Goal: Check status: Check status

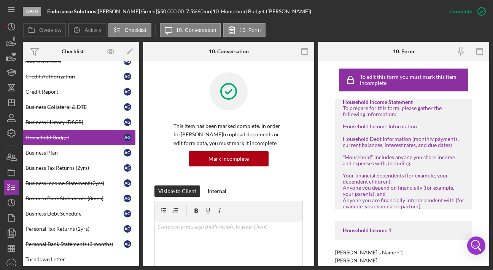
scroll to position [145, 0]
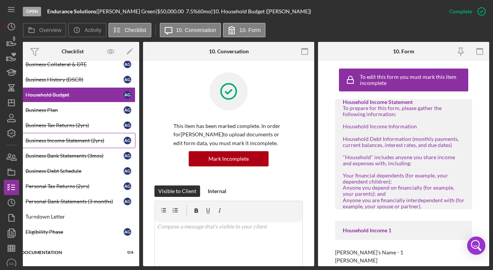
click at [66, 139] on div "Business Income Statement (2yrs)" at bounding box center [75, 140] width 98 height 6
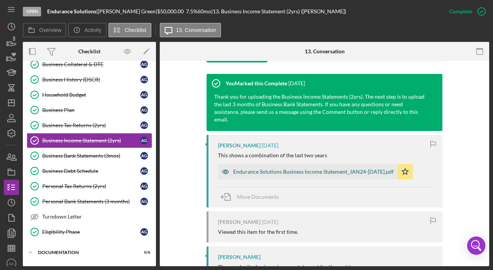
click at [278, 169] on div "Endurance Solutions Business Income Statement_JAN24-[DATE].pdf" at bounding box center [313, 172] width 161 height 6
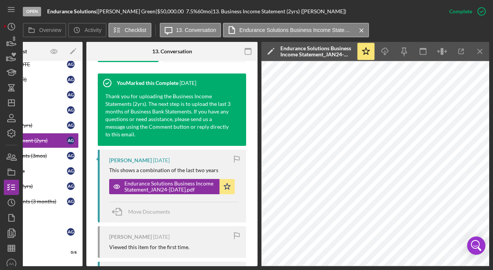
scroll to position [250, 0]
click at [445, 51] on icon "button" at bounding box center [446, 51] width 2 height 0
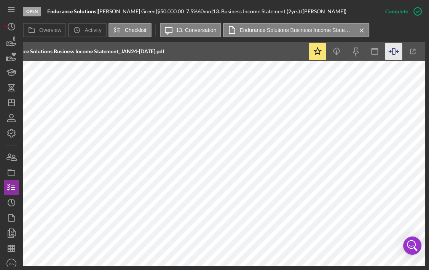
scroll to position [0, 352]
click at [46, 28] on label "Overview" at bounding box center [50, 30] width 22 height 6
click at [46, 28] on button "Overview" at bounding box center [44, 30] width 43 height 14
click at [42, 36] on button "Overview" at bounding box center [44, 30] width 43 height 14
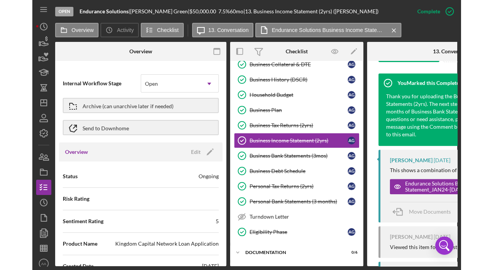
scroll to position [52, 0]
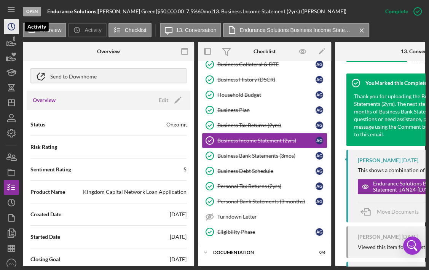
click at [14, 27] on icon "Icon/History" at bounding box center [11, 26] width 19 height 19
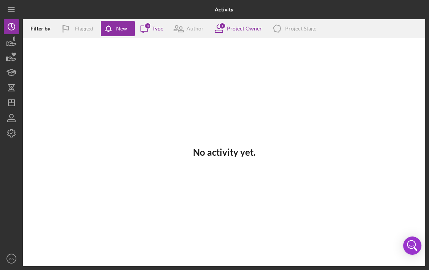
click at [171, 153] on div "No activity yet." at bounding box center [224, 152] width 402 height 228
click at [9, 44] on icon "button" at bounding box center [11, 41] width 19 height 19
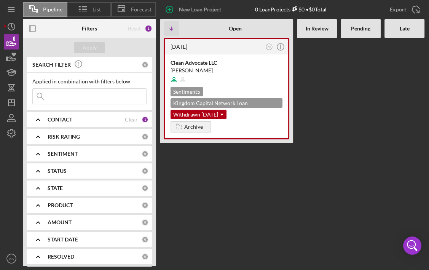
click at [61, 100] on input at bounding box center [89, 96] width 113 height 15
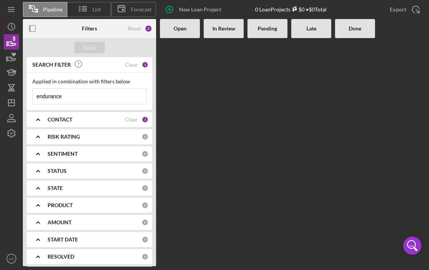
type input "endurance"
click at [55, 118] on b "CONTACT" at bounding box center [60, 119] width 25 height 6
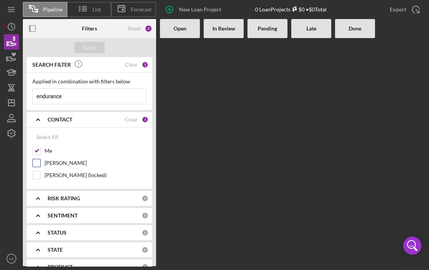
click at [53, 161] on label "[PERSON_NAME]" at bounding box center [96, 163] width 102 height 8
click at [40, 161] on input "[PERSON_NAME]" at bounding box center [37, 163] width 8 height 8
checkbox input "true"
click at [84, 51] on div "Apply" at bounding box center [90, 47] width 14 height 11
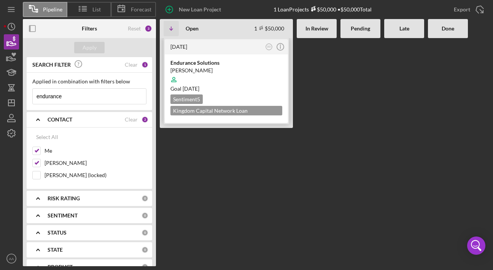
click at [197, 79] on div at bounding box center [227, 79] width 112 height 14
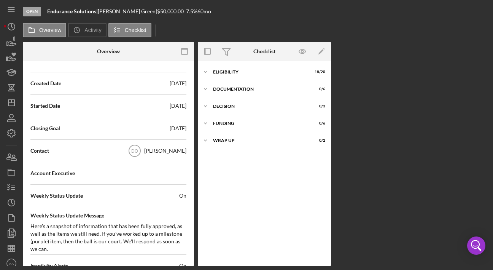
scroll to position [201, 0]
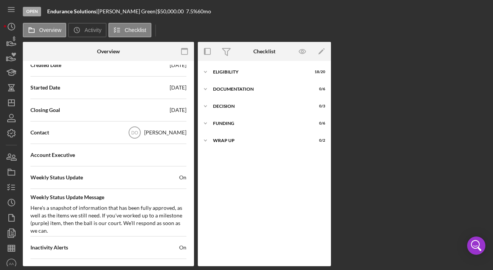
click at [3, 189] on div "Open Endurance Solutions | [PERSON_NAME] | $50,000.00 7.5 % 60 mo Overview Icon…" at bounding box center [246, 135] width 493 height 270
click at [9, 189] on polyline "button" at bounding box center [9, 189] width 2 height 1
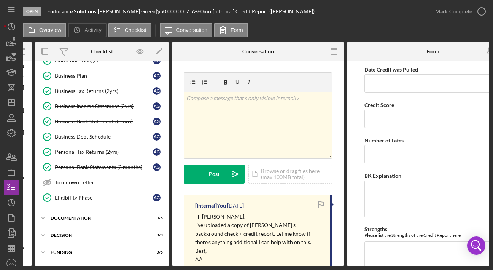
scroll to position [193, 0]
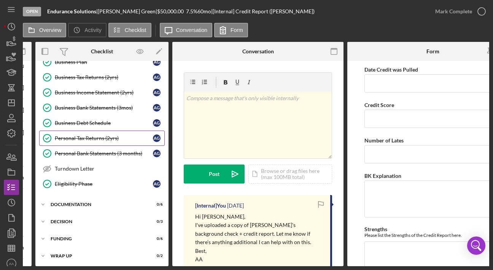
click at [93, 140] on link "Personal Tax Returns (2yrs) Personal Tax Returns (2yrs) A G" at bounding box center [102, 138] width 126 height 15
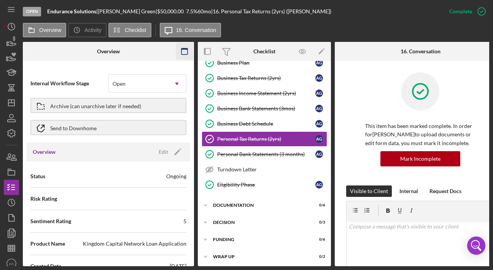
click at [184, 49] on icon "button" at bounding box center [184, 51] width 17 height 17
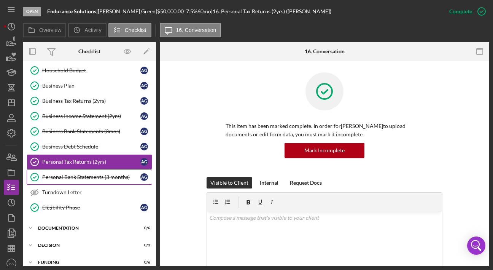
scroll to position [169, 0]
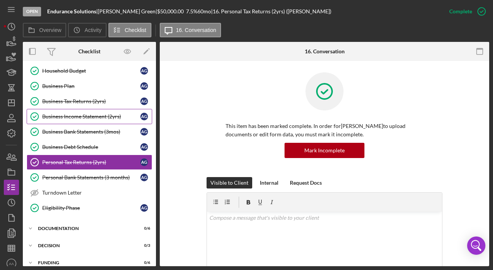
click at [88, 115] on div "Business Income Statement (2yrs)" at bounding box center [91, 116] width 98 height 6
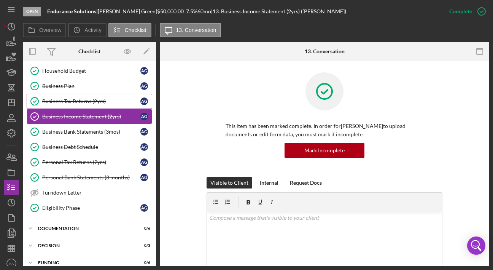
click at [85, 104] on link "Business Tax Returns (2yrs) Business Tax Returns (2yrs) A G" at bounding box center [90, 101] width 126 height 15
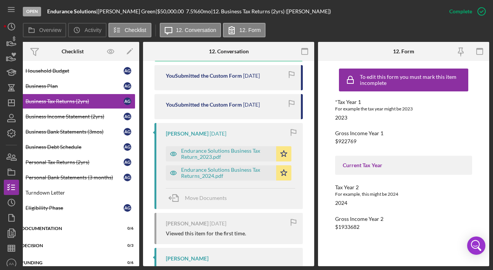
scroll to position [345, 0]
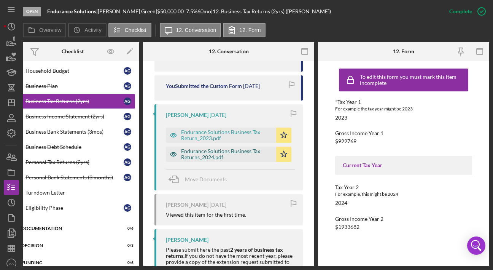
click at [203, 154] on div "Endurance Solutions Business Tax Returns_2024.pdf" at bounding box center [226, 154] width 91 height 12
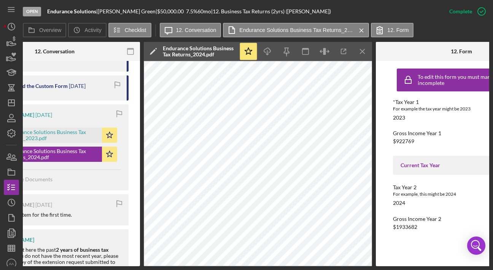
scroll to position [0, 232]
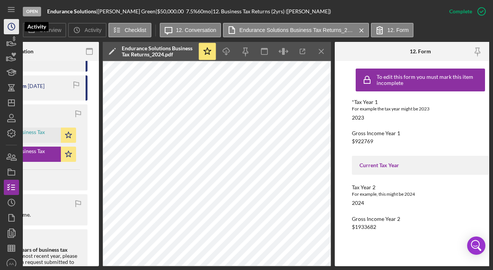
click at [17, 30] on icon "Icon/History" at bounding box center [11, 26] width 19 height 19
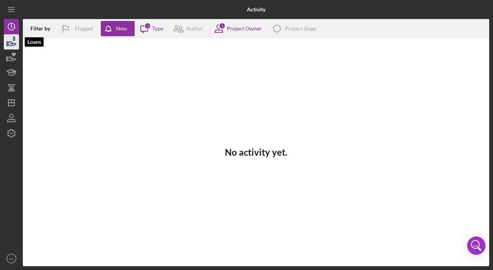
click at [16, 39] on icon "button" at bounding box center [11, 41] width 19 height 19
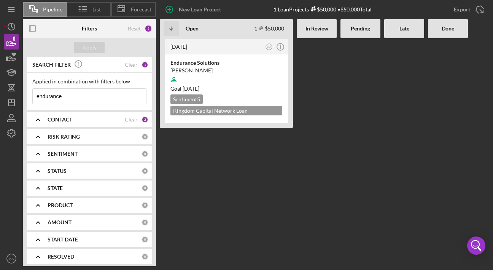
click at [73, 124] on div "CONTACT Clear 2" at bounding box center [98, 119] width 101 height 15
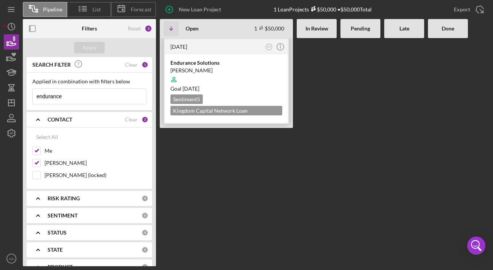
click at [233, 106] on div "Sentiment 5 Kingdom Capital Network Loan Application $50,000" at bounding box center [227, 104] width 112 height 21
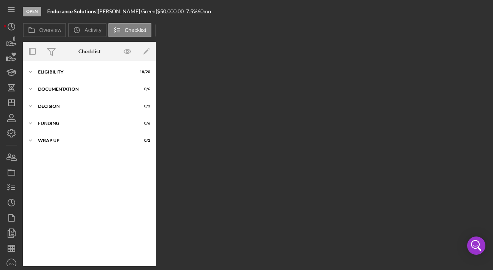
click at [272, 208] on div "Overview Internal Workflow Stage Open Icon/Dropdown Arrow Archive (can unarchiv…" at bounding box center [256, 154] width 467 height 224
click at [52, 34] on button "Overview" at bounding box center [44, 30] width 43 height 14
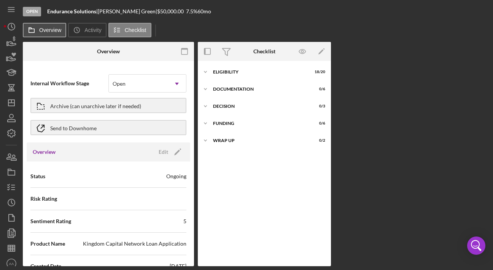
click at [45, 32] on label "Overview" at bounding box center [50, 30] width 22 height 6
click at [45, 32] on button "Overview" at bounding box center [44, 30] width 43 height 14
click at [46, 27] on label "Overview" at bounding box center [50, 30] width 22 height 6
click at [46, 27] on button "Overview" at bounding box center [44, 30] width 43 height 14
click at [186, 50] on icon "button" at bounding box center [184, 51] width 17 height 17
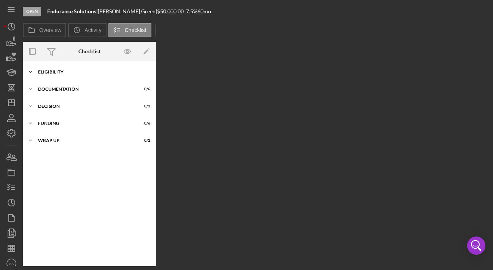
click at [67, 77] on div "Icon/Expander ELIGIBILITY 18 / 20" at bounding box center [89, 71] width 133 height 15
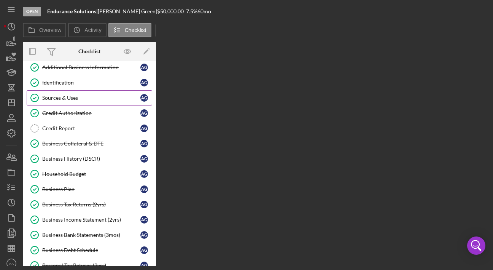
scroll to position [81, 0]
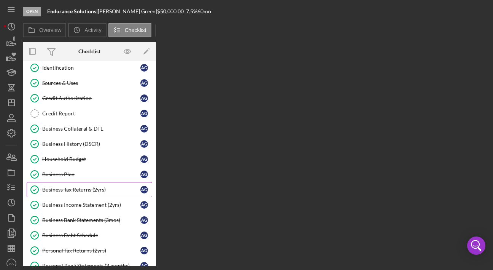
click at [96, 184] on link "Business Tax Returns (2yrs) Business Tax Returns (2yrs) A G" at bounding box center [90, 189] width 126 height 15
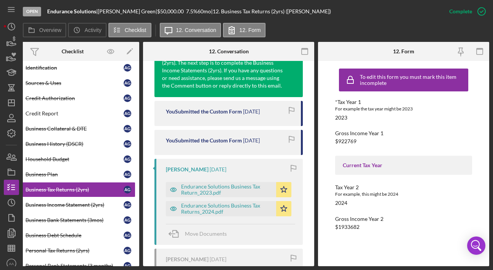
scroll to position [292, 0]
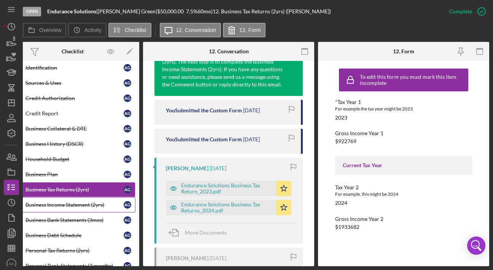
click at [70, 199] on link "Business Income Statement (2yrs) Business Income Statement (2yrs) A G" at bounding box center [73, 204] width 126 height 15
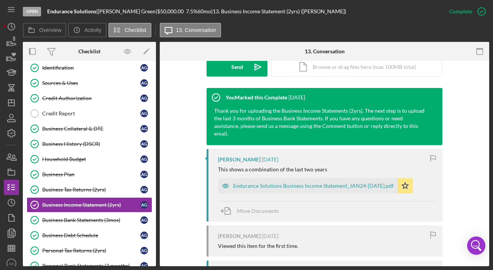
scroll to position [311, 0]
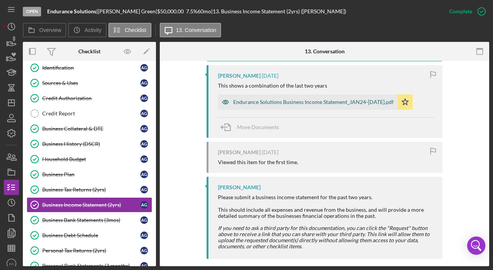
click at [250, 94] on div "Endurance Solutions Business Income Statement_JAN24-[DATE].pdf" at bounding box center [308, 101] width 180 height 15
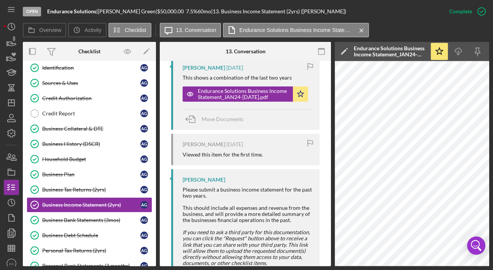
scroll to position [0, 73]
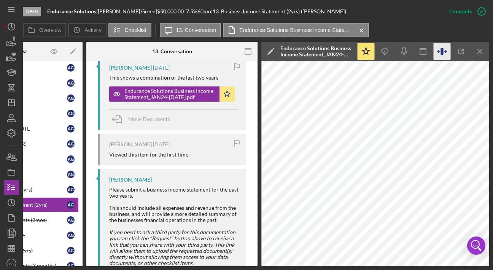
click at [442, 53] on icon "button" at bounding box center [442, 51] width 3 height 7
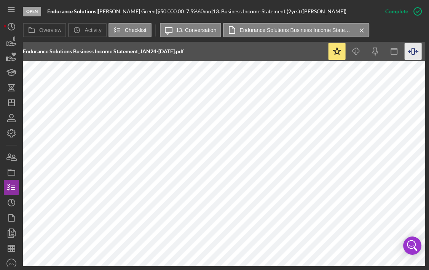
scroll to position [0, 367]
